Goal: Task Accomplishment & Management: Complete application form

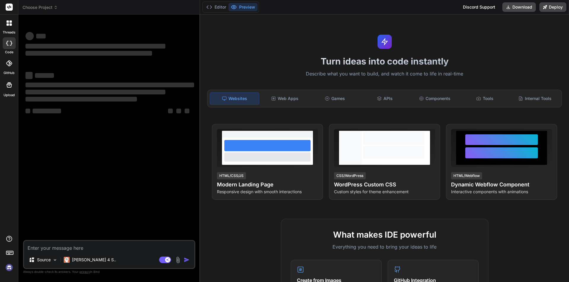
click at [9, 267] on img at bounding box center [9, 268] width 10 height 10
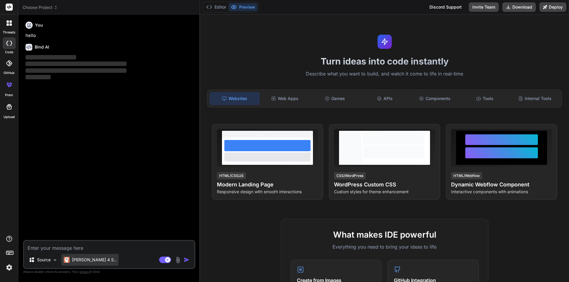
click at [93, 258] on p "[PERSON_NAME] 4 S.." at bounding box center [94, 260] width 44 height 6
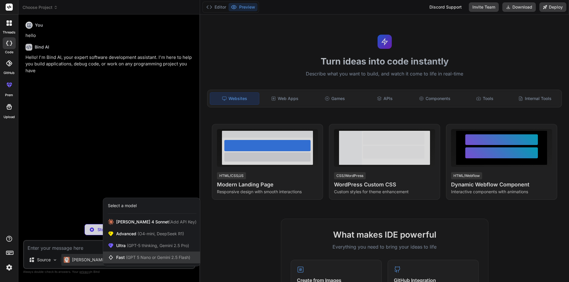
click at [125, 258] on span "Fast (GPT 5 Nano or Gemini 2.5 Flash)" at bounding box center [153, 258] width 74 height 6
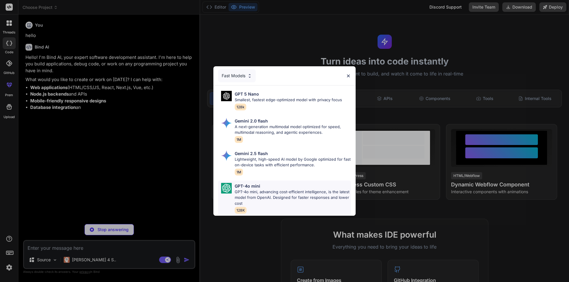
click at [234, 193] on div "GPT-4o mini GPT-4o mini, advancing cost-efficient intelligence, is the latest m…" at bounding box center [284, 199] width 133 height 36
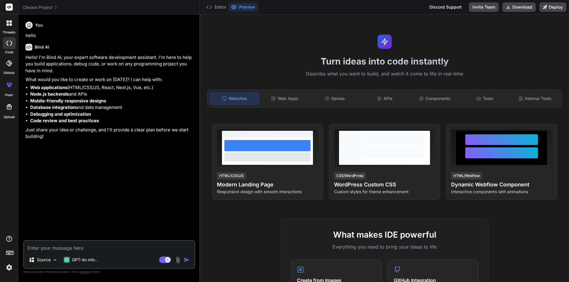
type textarea "x"
click at [137, 249] on textarea at bounding box center [109, 246] width 170 height 11
paste textarea "public class UnitOfWork : IUnitOfWork { public readonly ApplicationDbContext _d…"
type textarea "public class UnitOfWork : IUnitOfWork { public readonly ApplicationDbContext _d…"
type textarea "x"
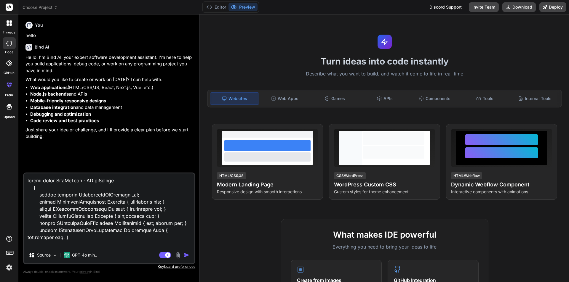
type textarea "public class UnitOfWork : IUnitOfWork { public readonly ApplicationDbContext _d…"
click at [184, 255] on img "button" at bounding box center [187, 256] width 6 height 6
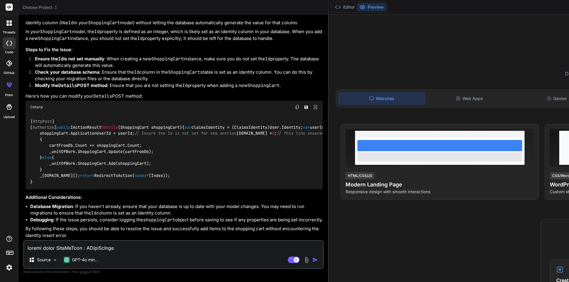
scroll to position [886, 0]
drag, startPoint x: 88, startPoint y: 132, endPoint x: 36, endPoint y: 132, distance: 52.2
click at [36, 132] on code "[ HttpPost ] [ Authorize ] public IActionResult Details ( ShoppingCart shopping…" at bounding box center [402, 152] width 745 height 67
copy code "[DOMAIN_NAME] = 0 ;"
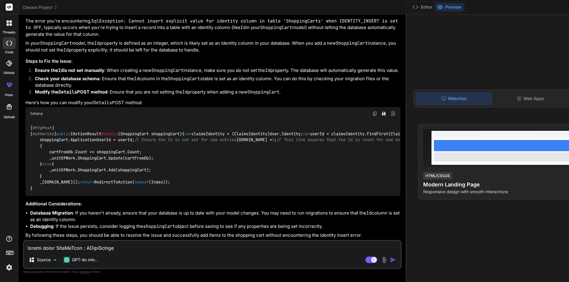
type textarea "x"
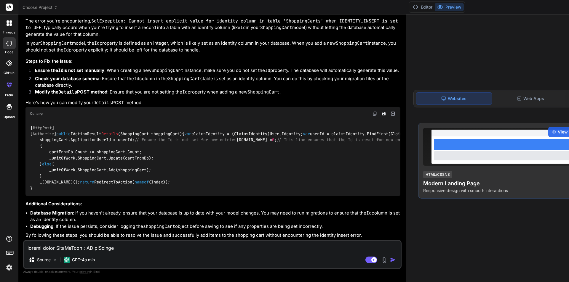
scroll to position [526, 0]
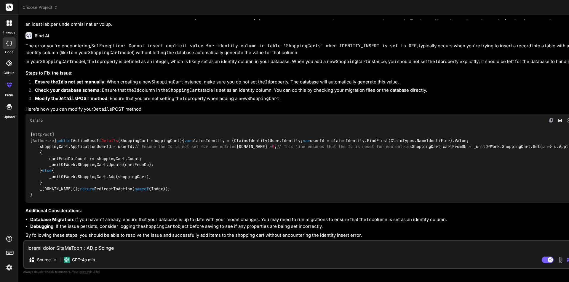
drag, startPoint x: 199, startPoint y: 141, endPoint x: 365, endPoint y: 173, distance: 169.0
click at [365, 173] on div "Choose Project Created with Pixso. Bind AI Web Search Created with Pixso. Code …" at bounding box center [488, 141] width 941 height 282
click at [260, 181] on div "[ HttpPost ] [ Authorize ] public IActionResult Details ( ShoppingCart shopping…" at bounding box center [300, 165] width 551 height 76
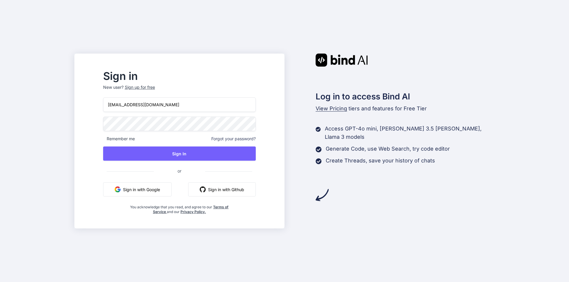
type input "[EMAIL_ADDRESS][DOMAIN_NAME]"
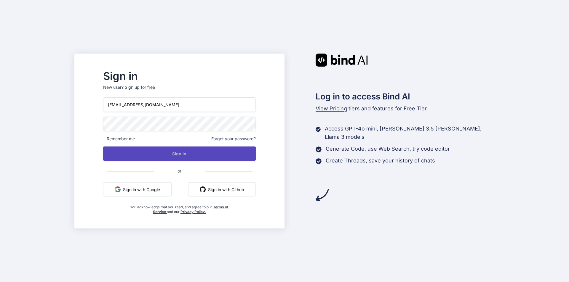
click at [149, 155] on button "Sign In" at bounding box center [179, 154] width 153 height 14
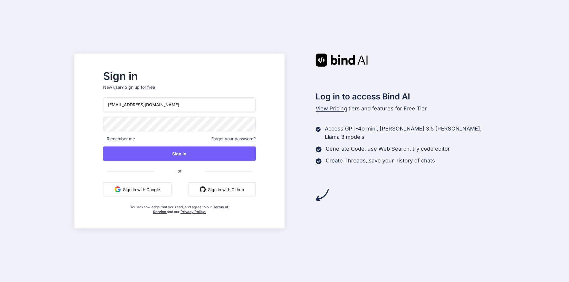
click at [185, 105] on input "miwomi1762@dextrago.com" at bounding box center [179, 105] width 153 height 15
click at [122, 106] on input "miwomi1762@dextrago.com" at bounding box center [179, 105] width 153 height 15
click at [98, 116] on div "Sign in New user? Sign up for free miwomi1762@dextrago.com Remember me Forgot y…" at bounding box center [284, 141] width 569 height 282
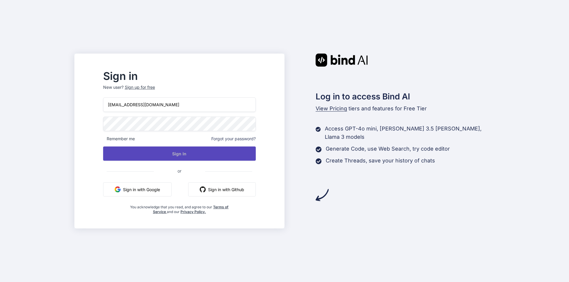
click at [204, 155] on button "Sign In" at bounding box center [179, 154] width 153 height 14
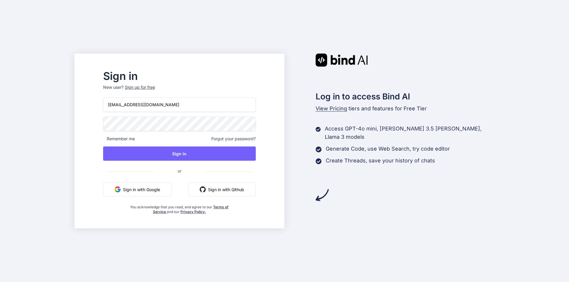
drag, startPoint x: 216, startPoint y: 101, endPoint x: 65, endPoint y: 84, distance: 152.1
click at [65, 84] on div "Sign in New user? Sign up for free miwomi1762@dextrago.com Remember me Forgot y…" at bounding box center [284, 141] width 569 height 282
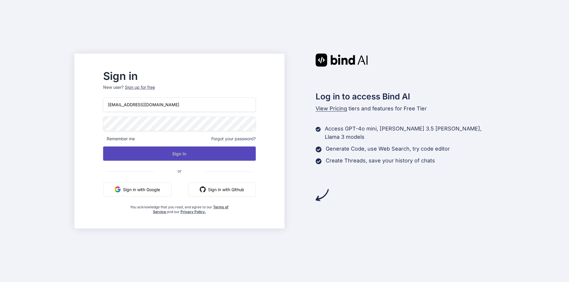
type input "shreya123@yopmail.com"
click at [174, 156] on button "Sign In" at bounding box center [179, 154] width 153 height 14
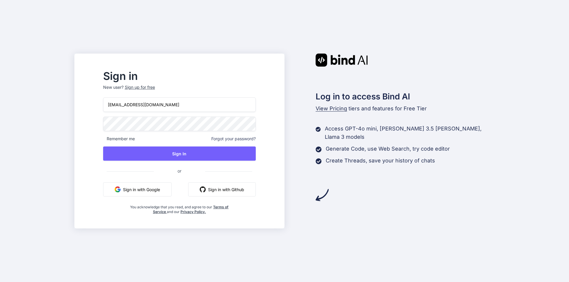
drag, startPoint x: 178, startPoint y: 105, endPoint x: 116, endPoint y: 99, distance: 61.9
click at [116, 99] on div "Sign in New user? Sign up for free shreya123@yopmail.com Remember me Forgot you…" at bounding box center [180, 142] width 172 height 143
click at [150, 88] on div "Sign up for free" at bounding box center [140, 87] width 30 height 6
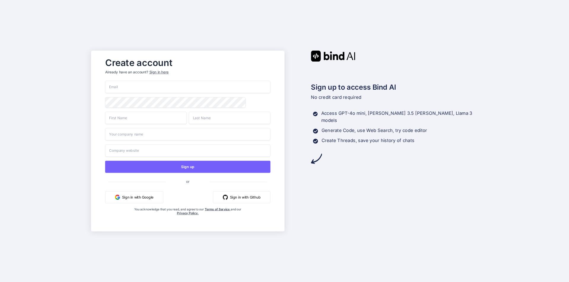
click at [150, 86] on input "email" at bounding box center [187, 87] width 165 height 12
paste input "shreya123@yopmail.com"
type input "shreya123@yopmail.com"
click at [130, 122] on input "text" at bounding box center [146, 118] width 82 height 12
type input "dsdfsf"
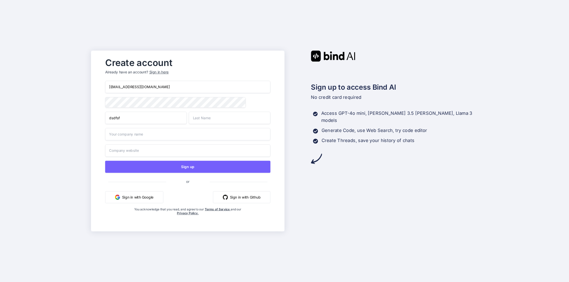
click at [211, 118] on input "text" at bounding box center [230, 118] width 82 height 12
type input "sdfdsf"
click at [179, 136] on input "text" at bounding box center [187, 134] width 165 height 12
type input "dsfs"
click at [155, 154] on input "text" at bounding box center [187, 151] width 165 height 12
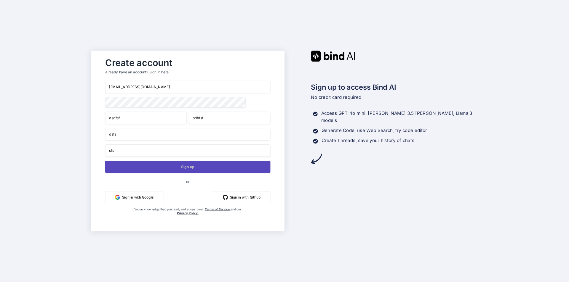
type input "sfs"
click at [154, 170] on button "Sign up" at bounding box center [187, 167] width 165 height 12
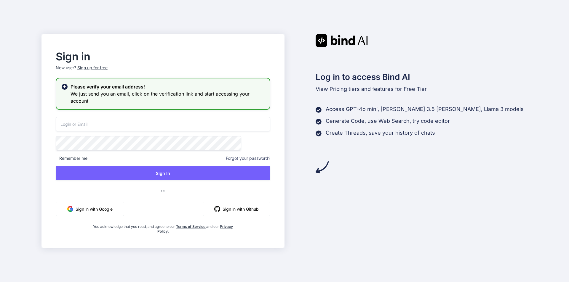
click at [68, 86] on icon at bounding box center [65, 87] width 6 height 6
click at [134, 94] on h3 "We just send you an email, click on the verification link and start accessing y…" at bounding box center [168, 97] width 194 height 14
click at [108, 69] on div "Sign up for free" at bounding box center [92, 68] width 30 height 6
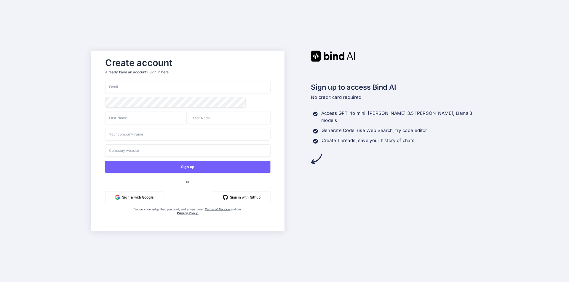
click at [120, 81] on input "email" at bounding box center [187, 87] width 165 height 12
paste input "shreya123@yopmail.com"
type input "shreya123@yopmail.com"
click at [137, 121] on input "text" at bounding box center [146, 118] width 82 height 12
type input "fsdf"
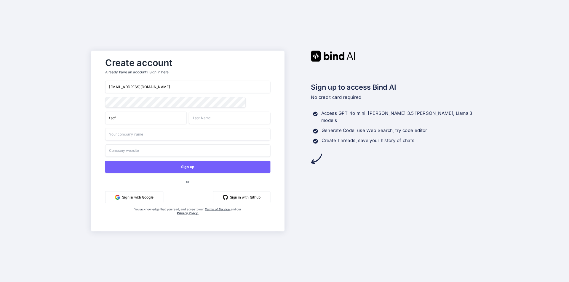
click at [203, 117] on input "text" at bounding box center [230, 118] width 82 height 12
type input "fdsf"
click at [183, 140] on input "text" at bounding box center [187, 134] width 165 height 12
type input "sfsf"
click at [170, 152] on input "text" at bounding box center [187, 151] width 165 height 12
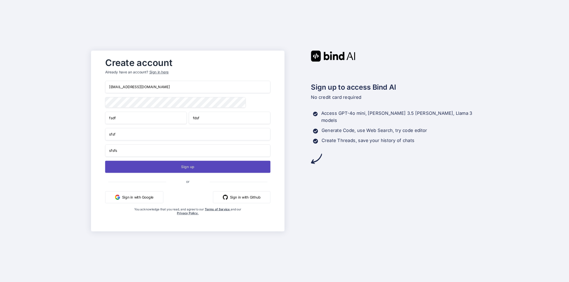
type input "sfsfs"
click at [175, 173] on button "Sign up" at bounding box center [187, 167] width 165 height 12
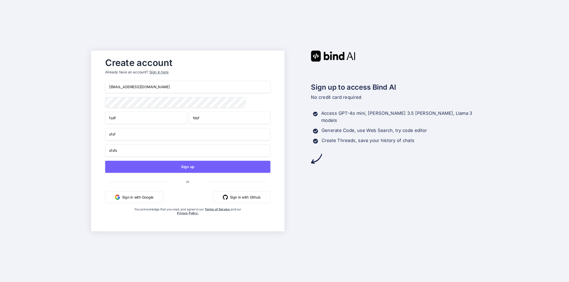
click at [155, 74] on div "Sign in here" at bounding box center [158, 72] width 19 height 5
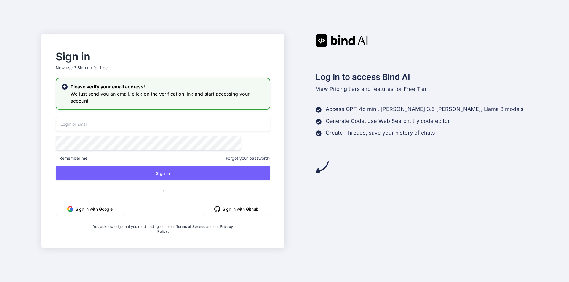
click at [114, 89] on h2 "Please verify your email address!" at bounding box center [168, 86] width 194 height 7
click at [68, 85] on icon at bounding box center [65, 87] width 6 height 6
click at [136, 124] on input "email" at bounding box center [163, 124] width 215 height 15
paste input "shreya123@yopmail.com"
type input "shreya123@yopmail.com"
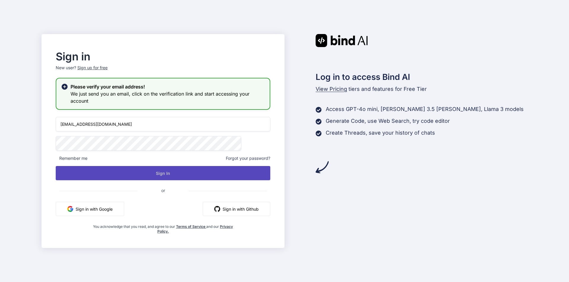
click at [122, 177] on button "Sign In" at bounding box center [163, 173] width 215 height 14
